Goal: Task Accomplishment & Management: Manage account settings

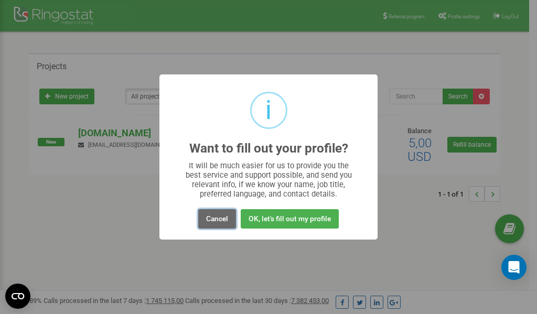
click at [219, 217] on button "Cancel" at bounding box center [217, 218] width 38 height 19
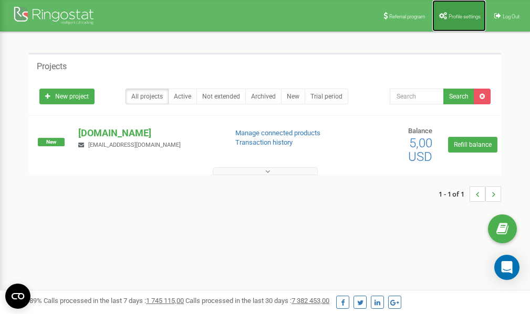
click at [457, 15] on span "Profile settings" at bounding box center [464, 17] width 32 height 6
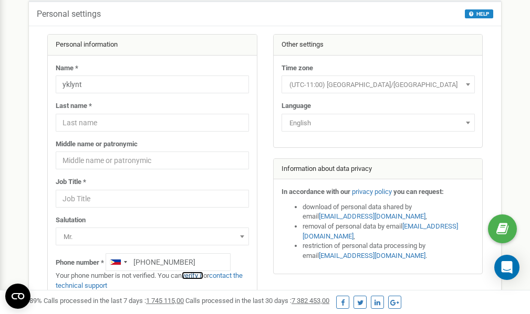
click at [198, 276] on link "verify it" at bounding box center [193, 276] width 22 height 8
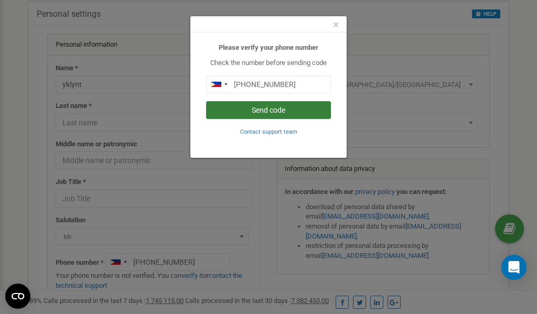
click at [275, 111] on button "Send code" at bounding box center [268, 110] width 125 height 18
